Goal: Transaction & Acquisition: Purchase product/service

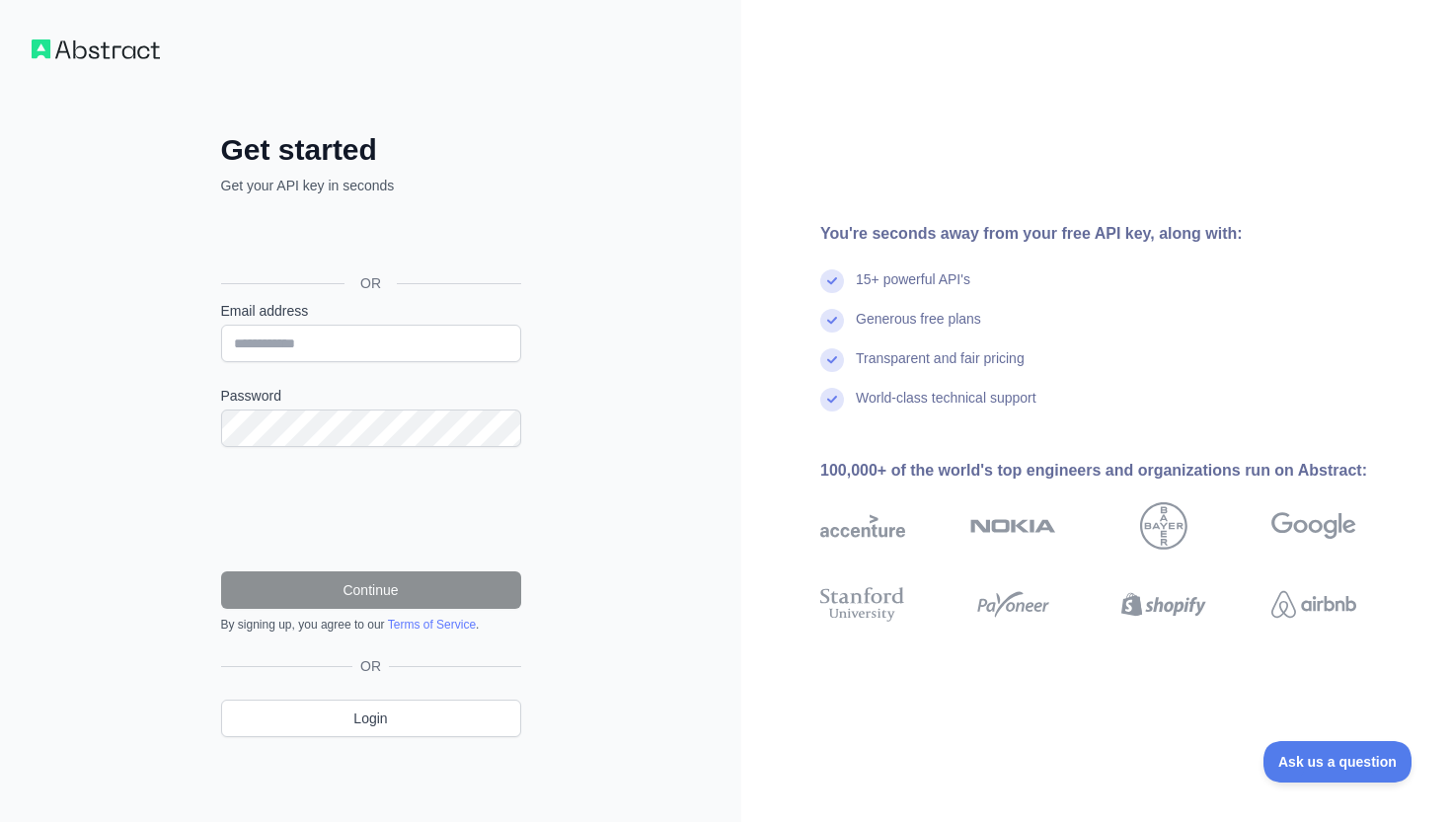
click at [460, 240] on div "Google ile oturum açın. Yeni sekmede açılır" at bounding box center [369, 238] width 296 height 43
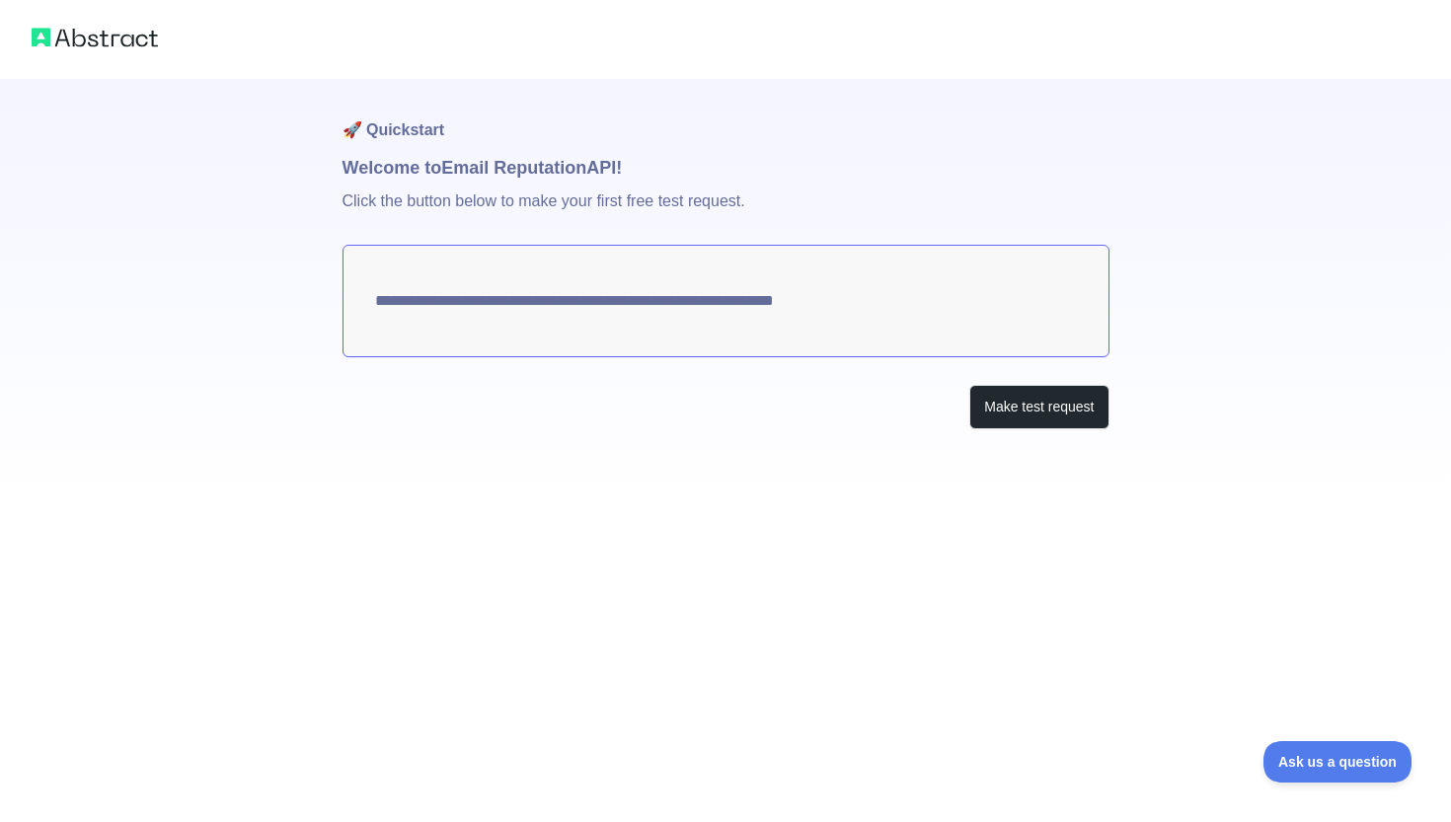
click at [799, 286] on textarea "**********" at bounding box center [725, 301] width 767 height 113
click at [983, 416] on button "Make test request" at bounding box center [1038, 407] width 139 height 44
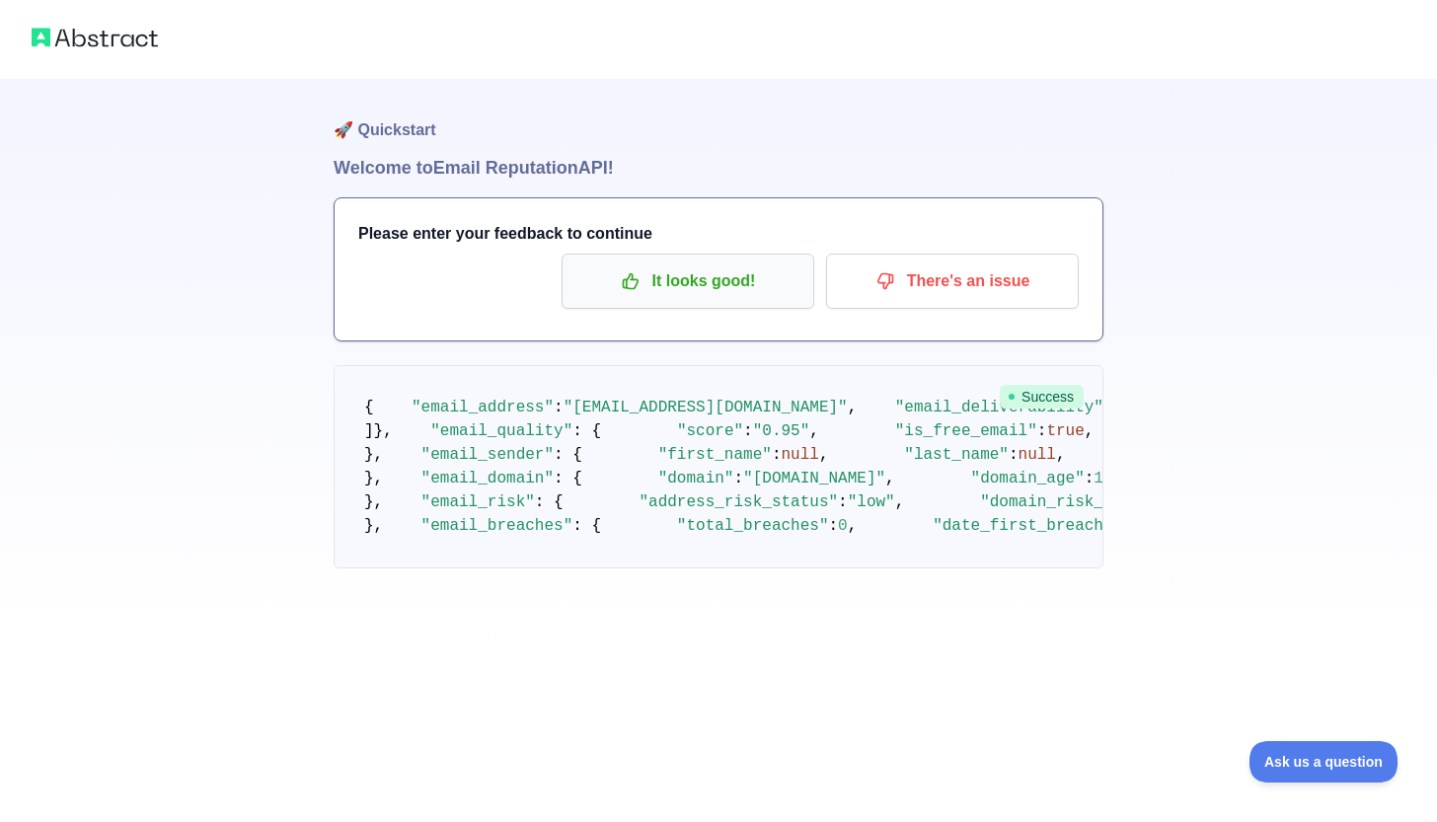
click at [754, 294] on p "It looks good!" at bounding box center [687, 282] width 223 height 34
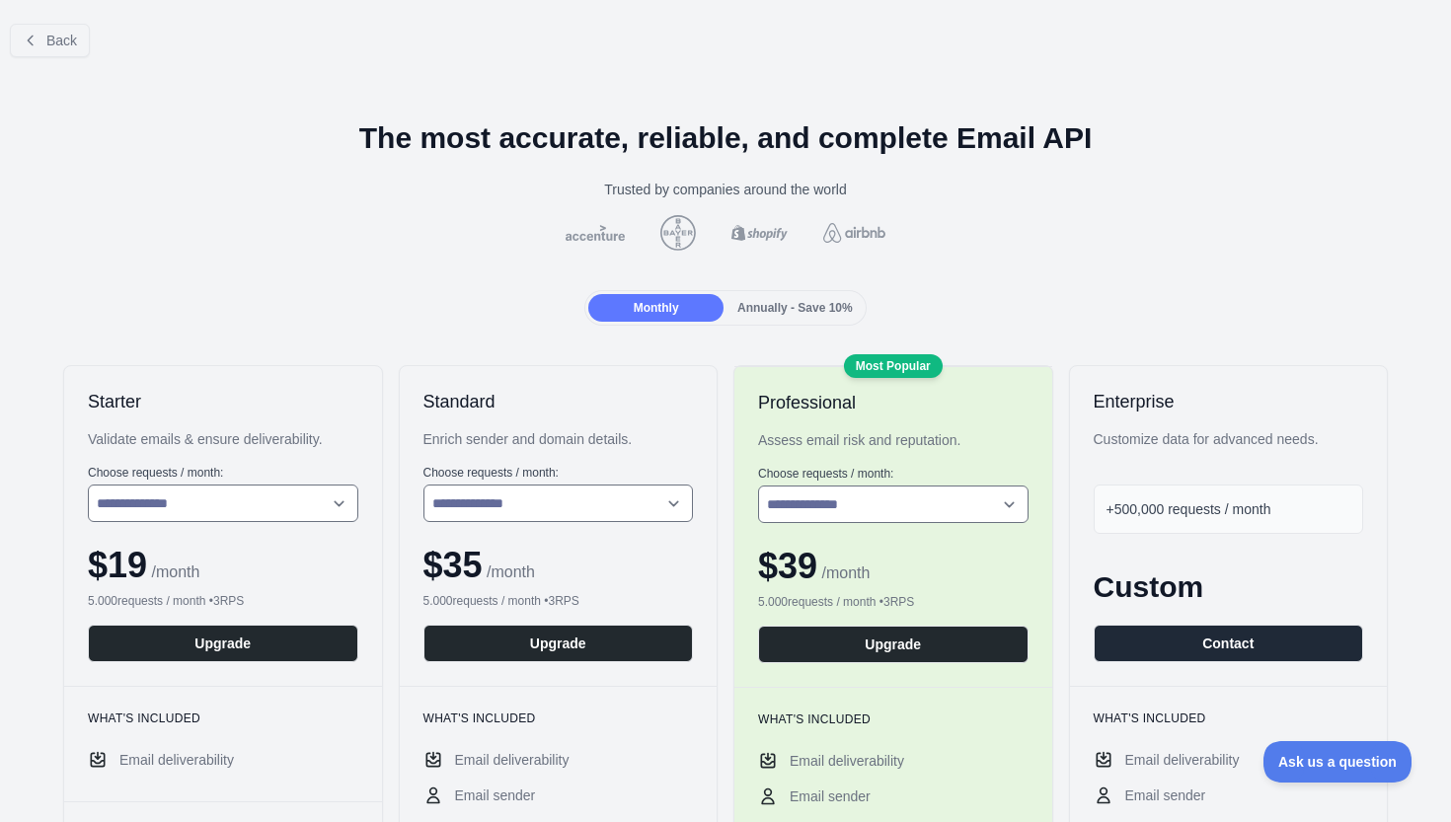
click at [771, 307] on span "Annually - Save 10%" at bounding box center [794, 308] width 115 height 14
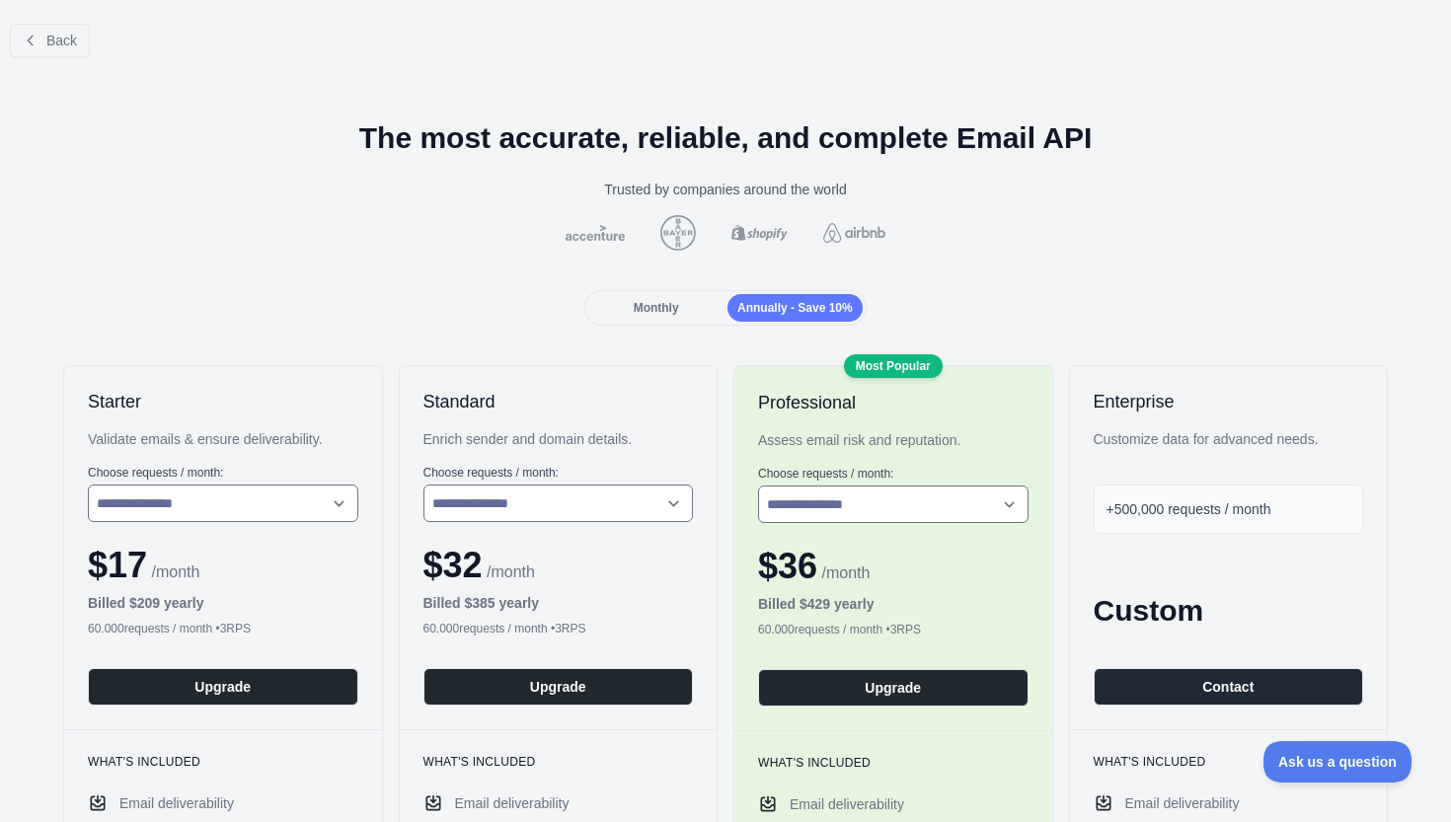
click at [648, 310] on span "Monthly" at bounding box center [656, 308] width 45 height 14
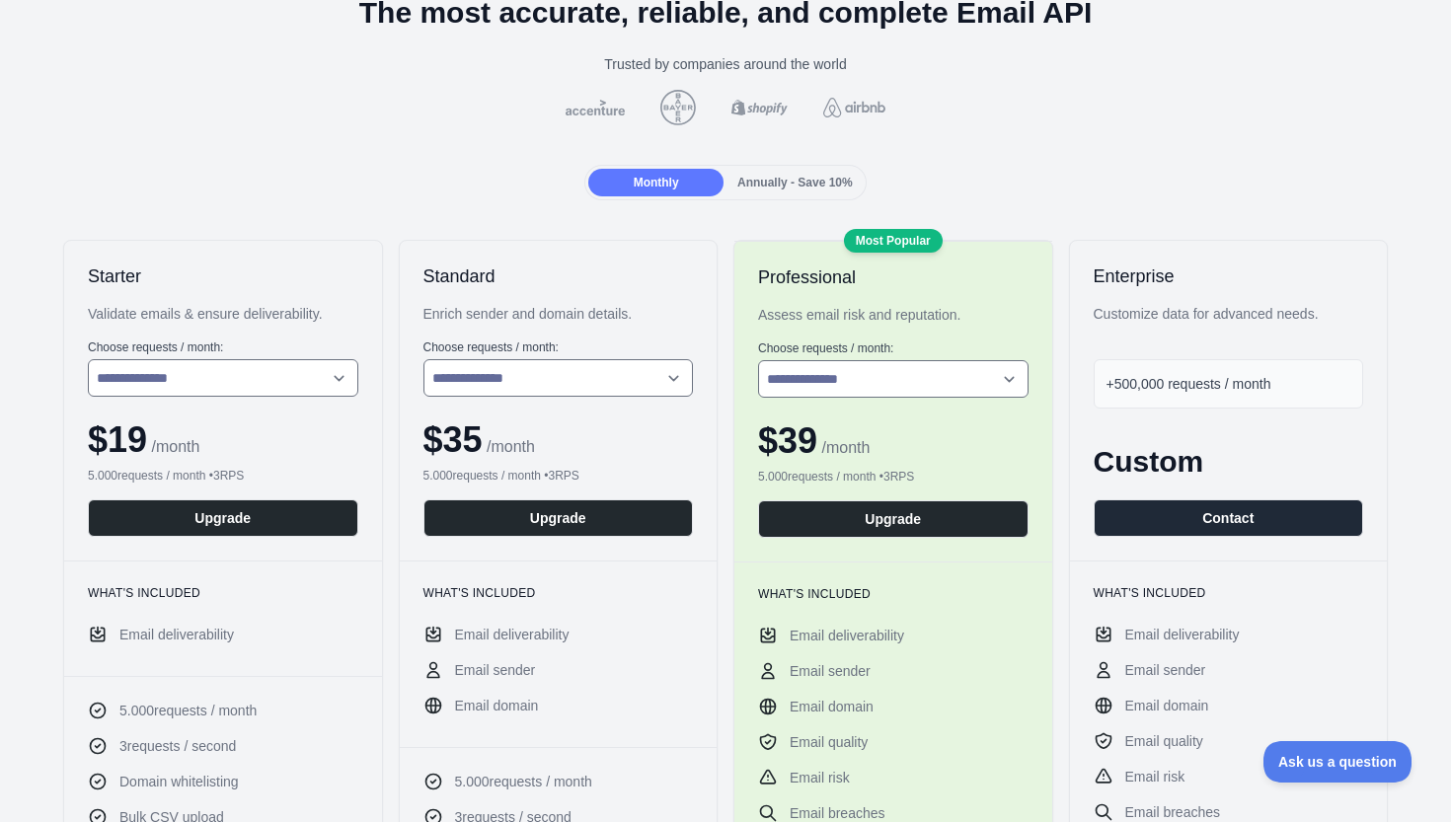
scroll to position [182, 0]
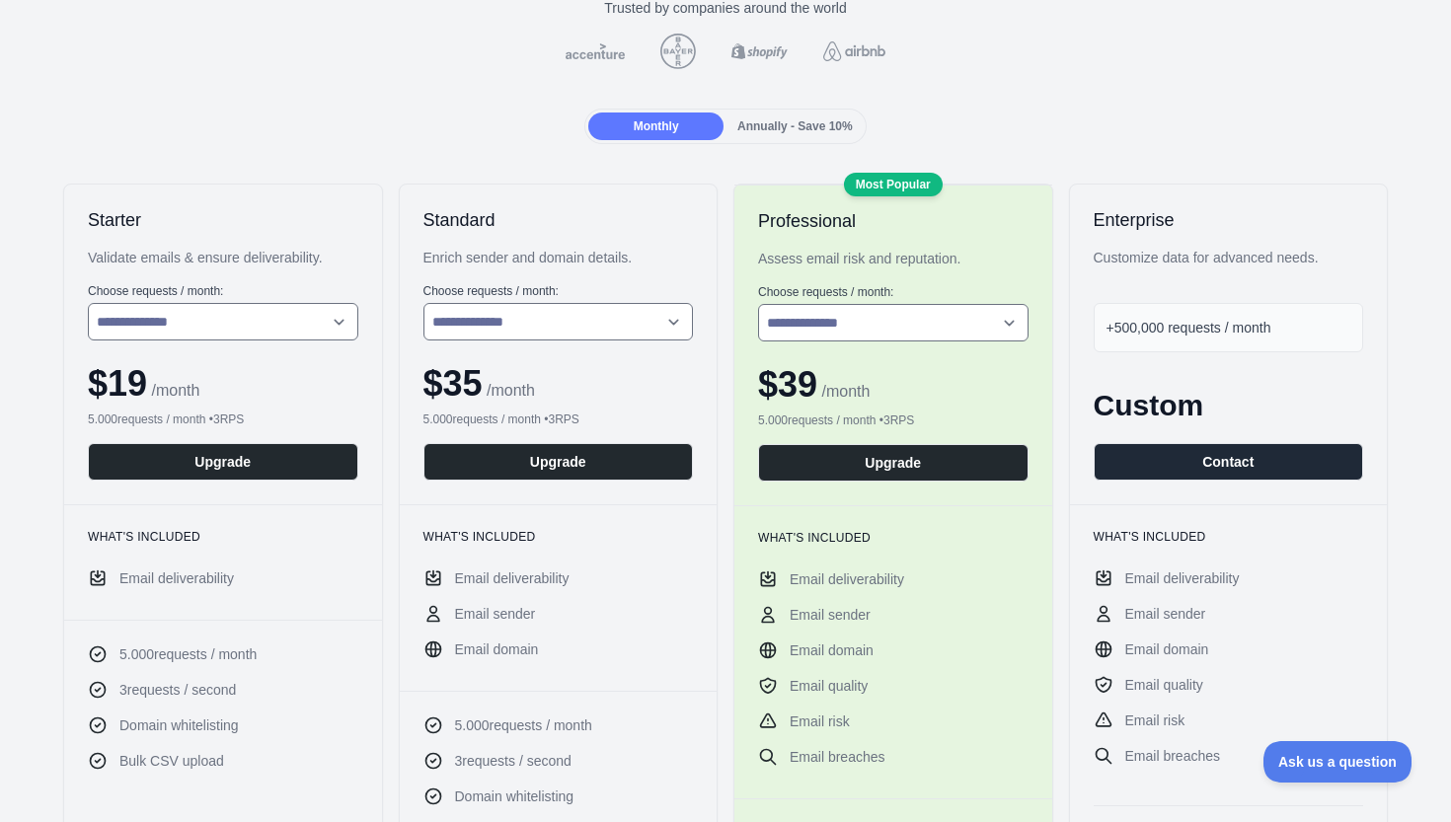
click at [1176, 303] on div "+500,000 requests / month" at bounding box center [1229, 327] width 270 height 49
click at [1170, 316] on div "+500,000 requests / month" at bounding box center [1229, 327] width 270 height 49
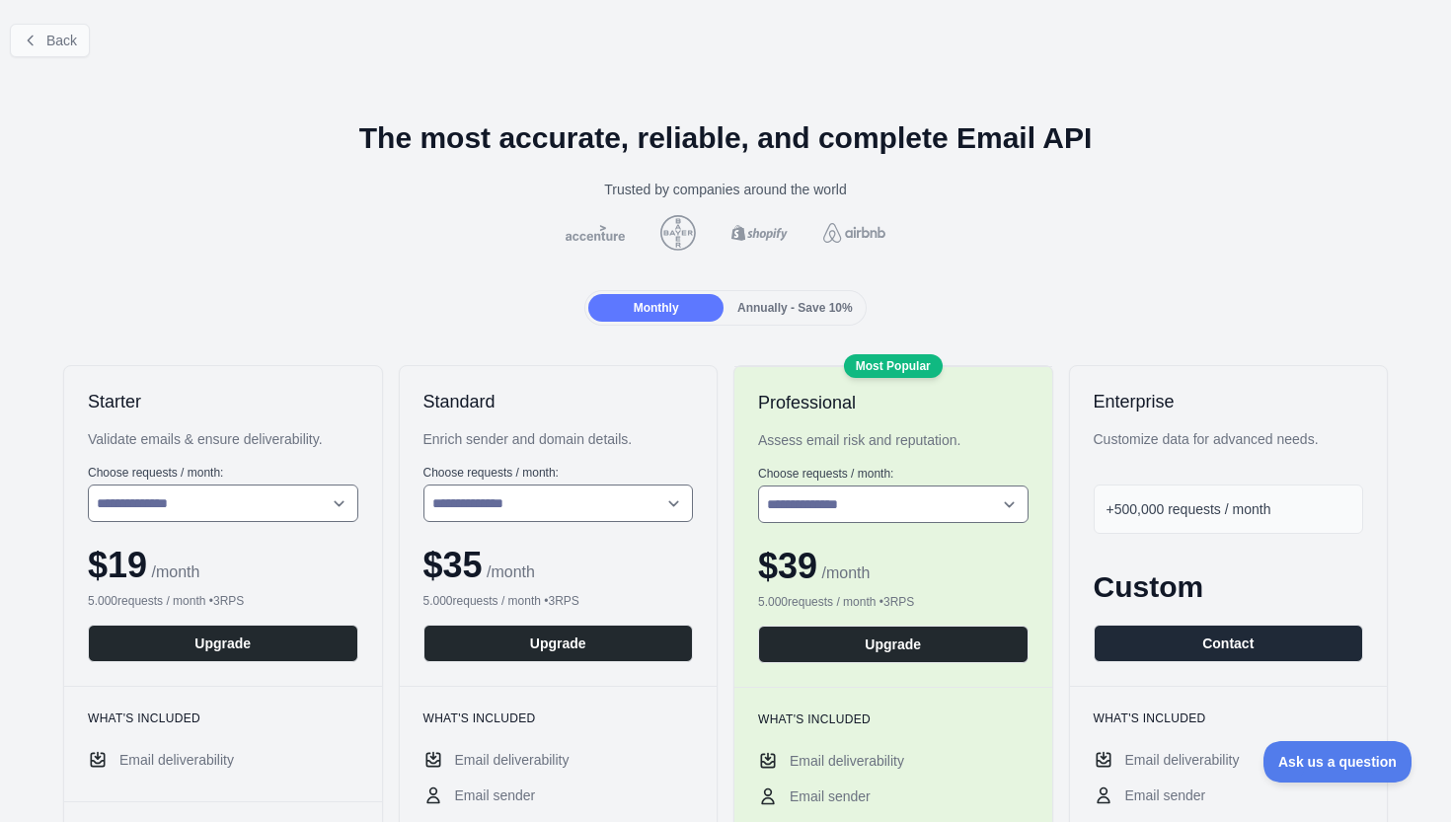
scroll to position [0, 0]
click at [65, 52] on button "Back" at bounding box center [50, 41] width 80 height 34
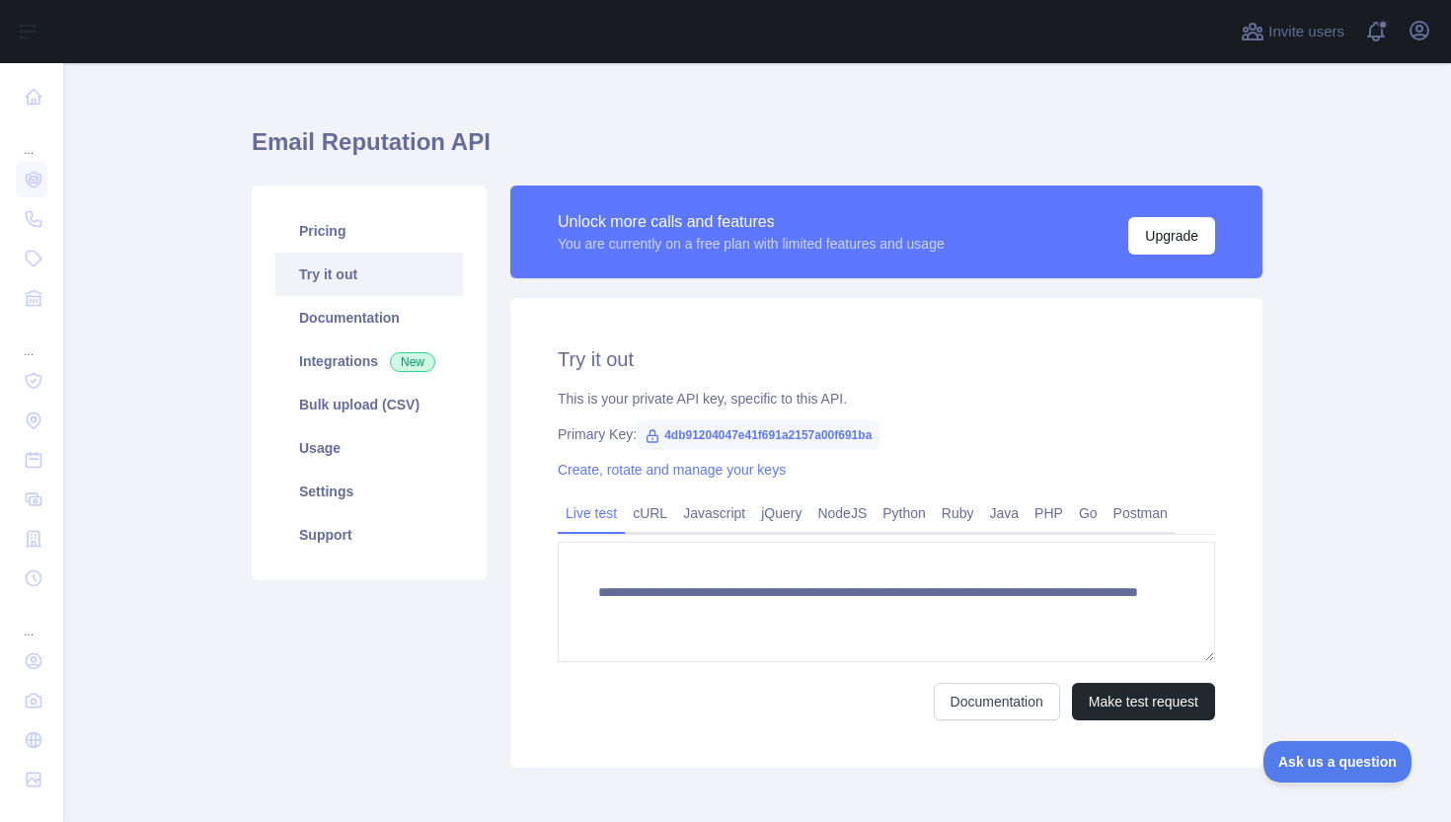
scroll to position [38, 0]
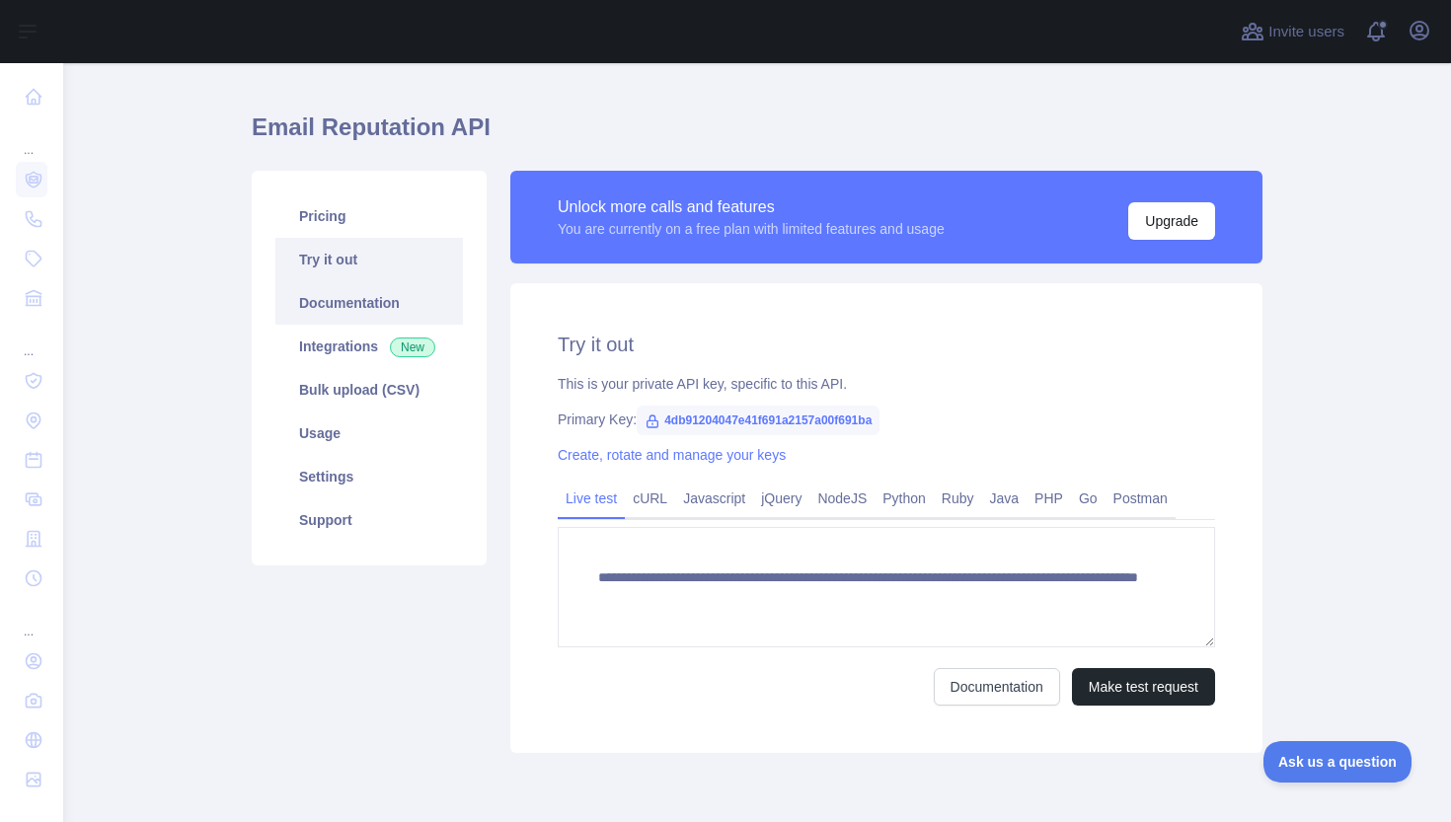
click at [402, 297] on link "Documentation" at bounding box center [369, 302] width 188 height 43
click at [650, 497] on link "cURL" at bounding box center [650, 499] width 50 height 32
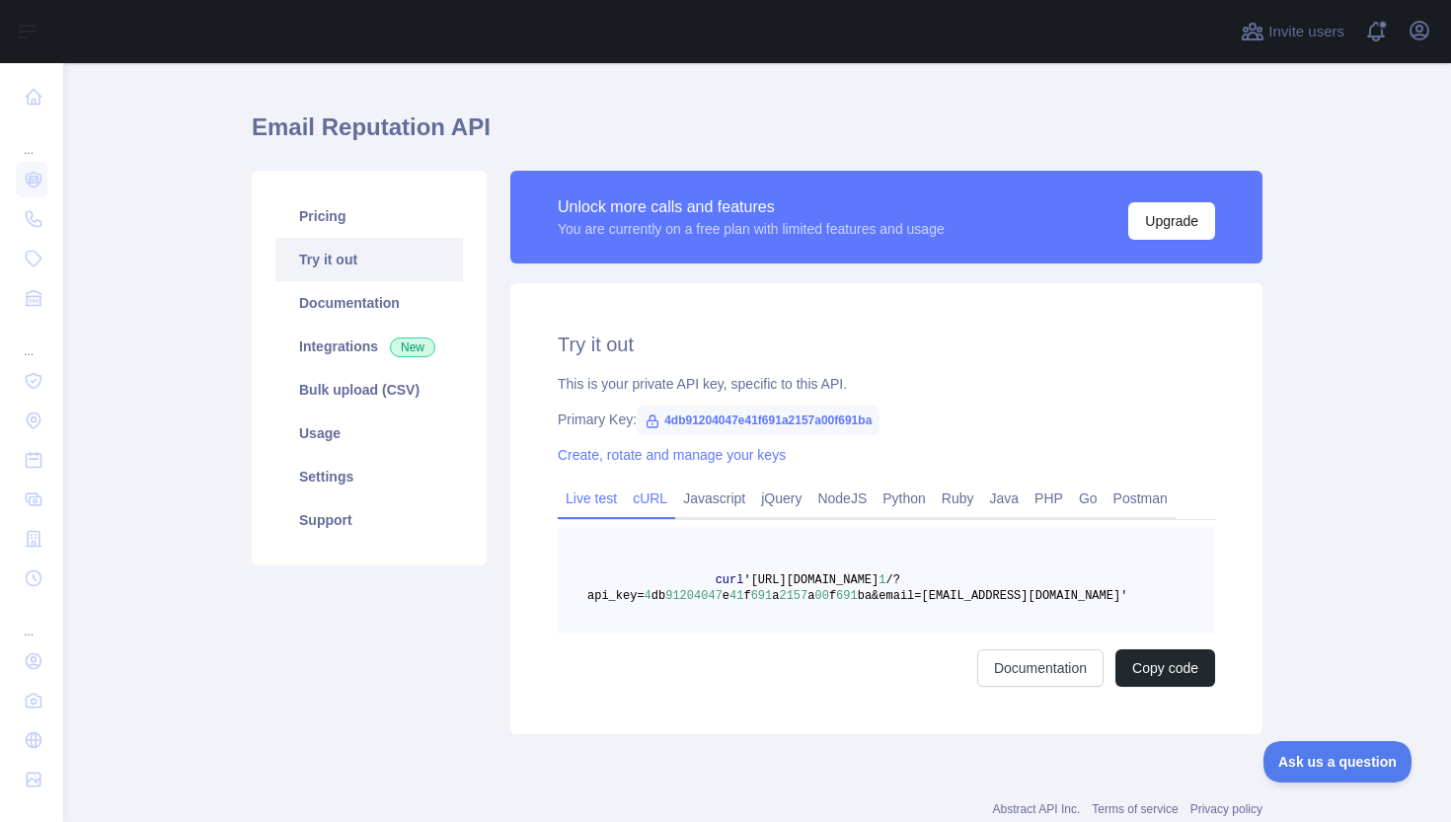
click at [602, 501] on link "Live test" at bounding box center [591, 499] width 67 height 32
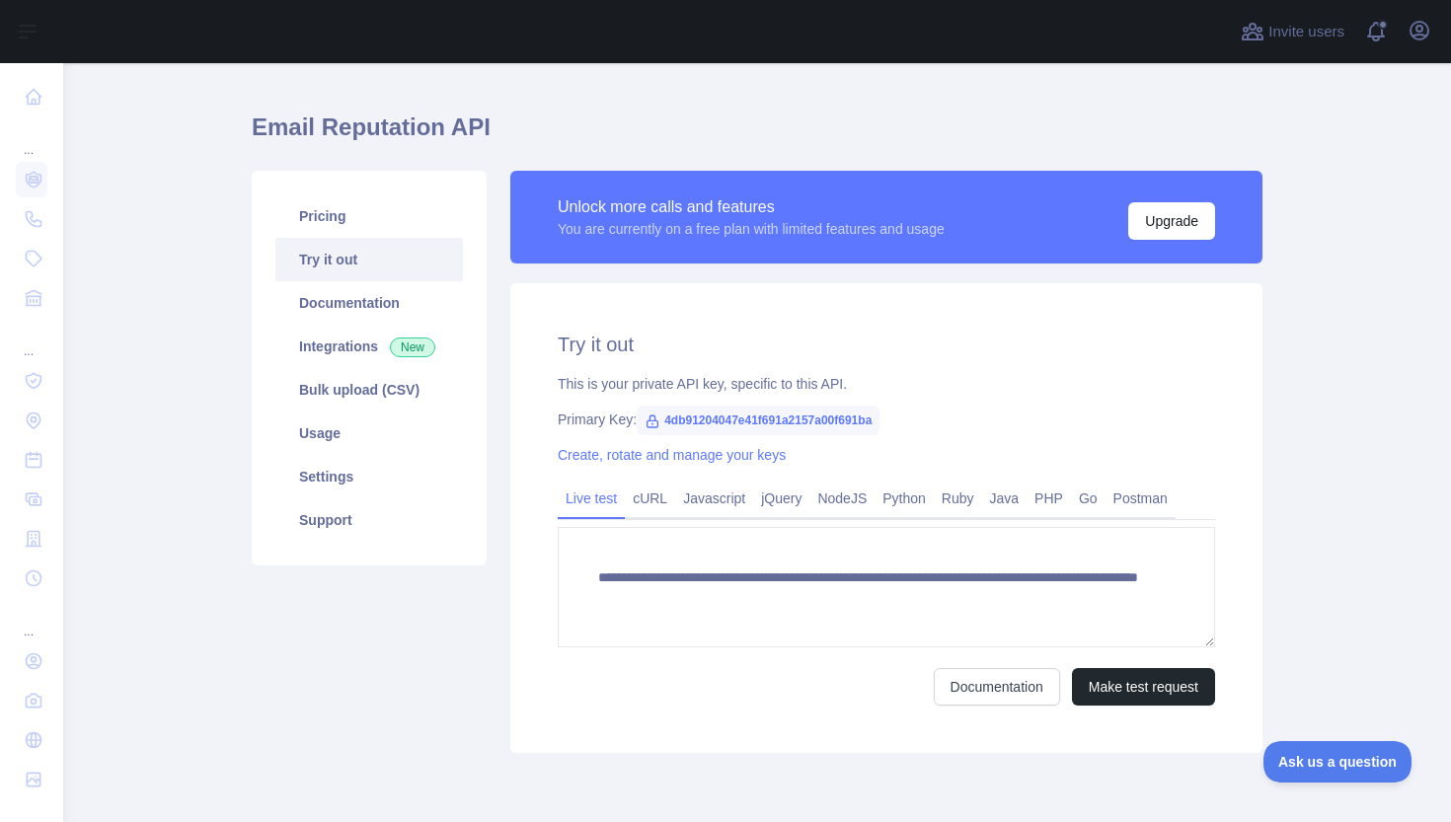
scroll to position [85, 0]
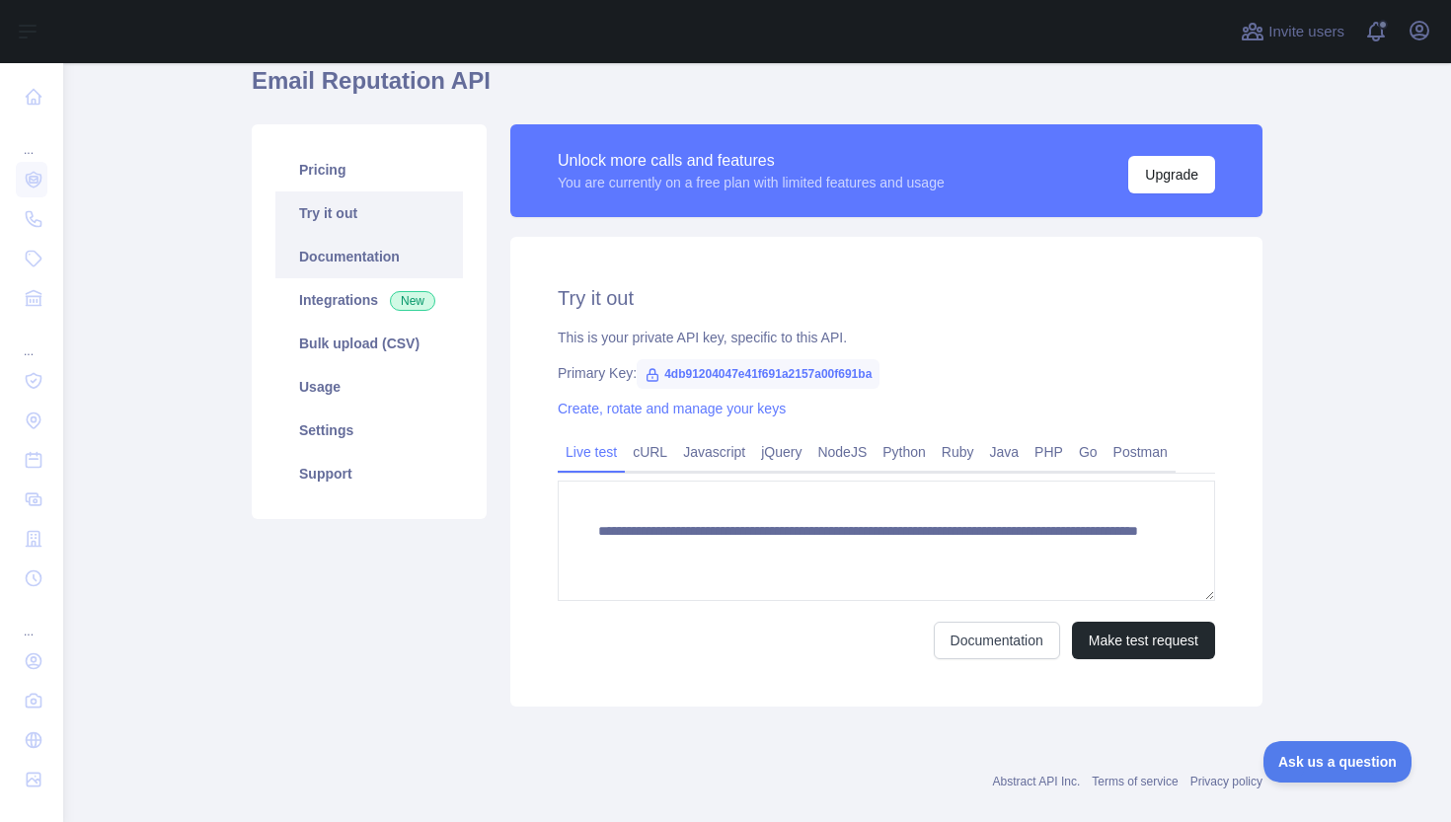
click at [351, 247] on link "Documentation" at bounding box center [369, 256] width 188 height 43
click at [400, 414] on link "Settings" at bounding box center [369, 430] width 188 height 43
